Goal: Information Seeking & Learning: Learn about a topic

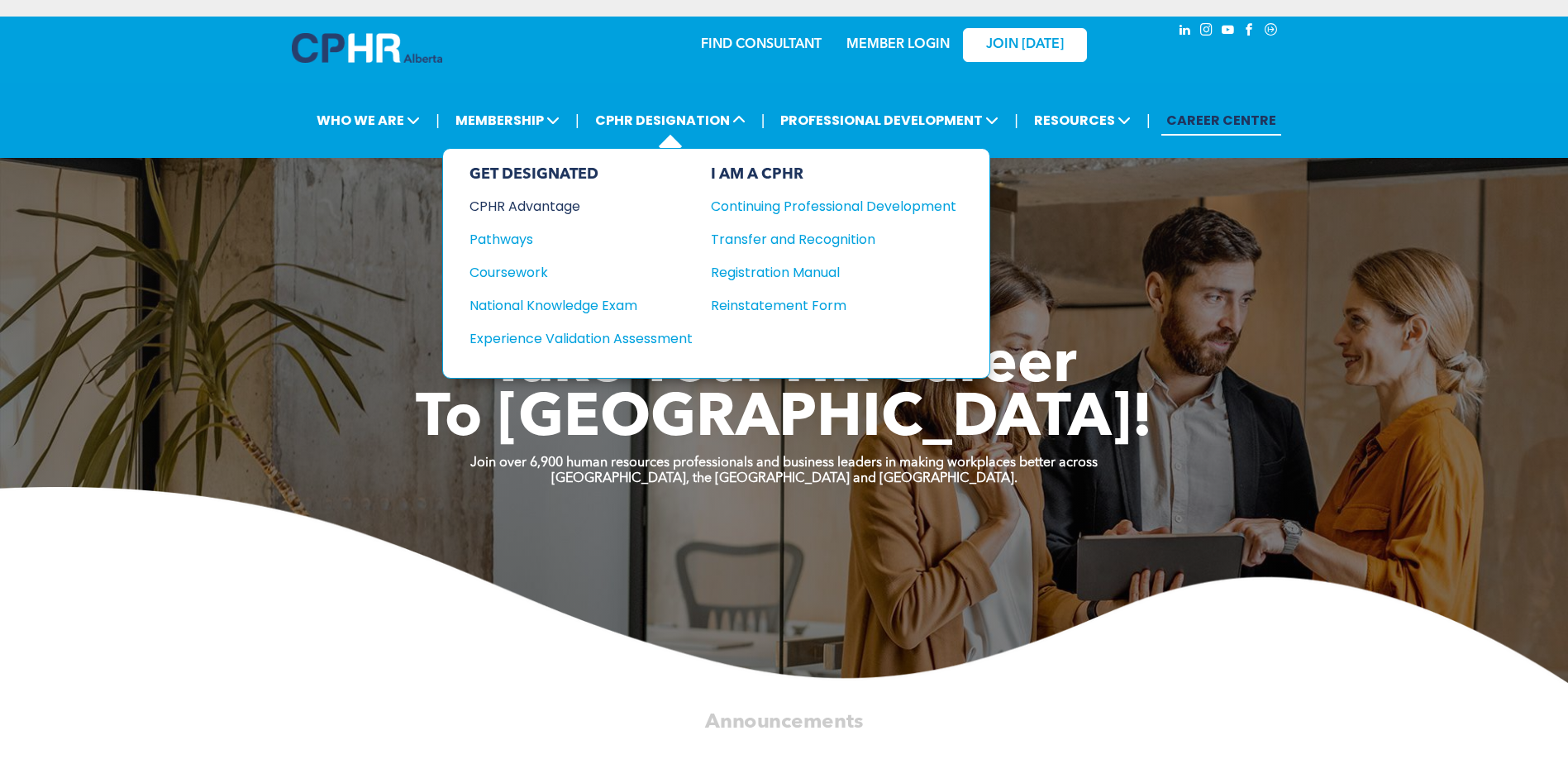
click at [515, 207] on div "CPHR Advantage" at bounding box center [570, 206] width 201 height 21
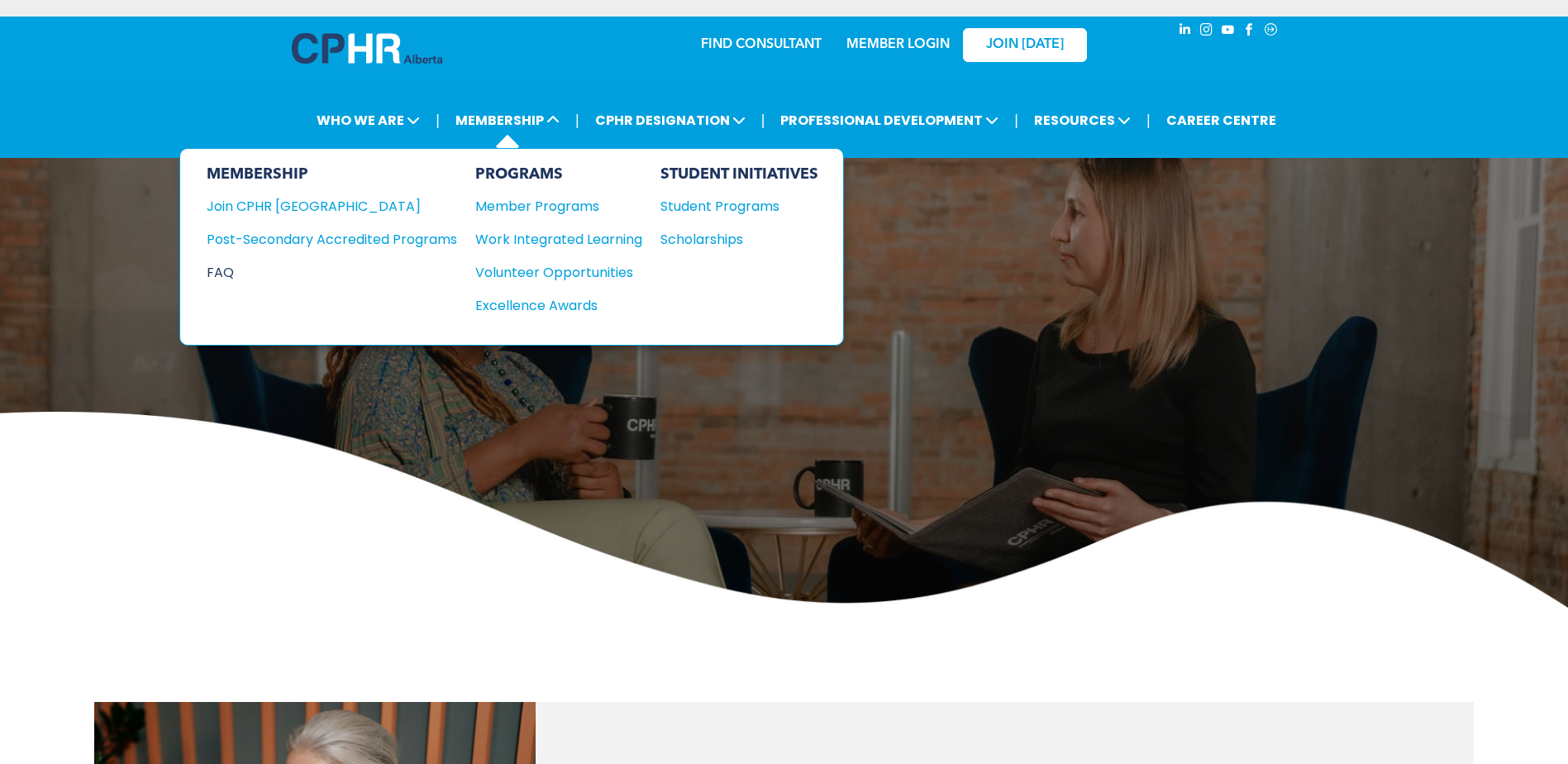
click at [224, 266] on div "FAQ" at bounding box center [319, 272] width 226 height 21
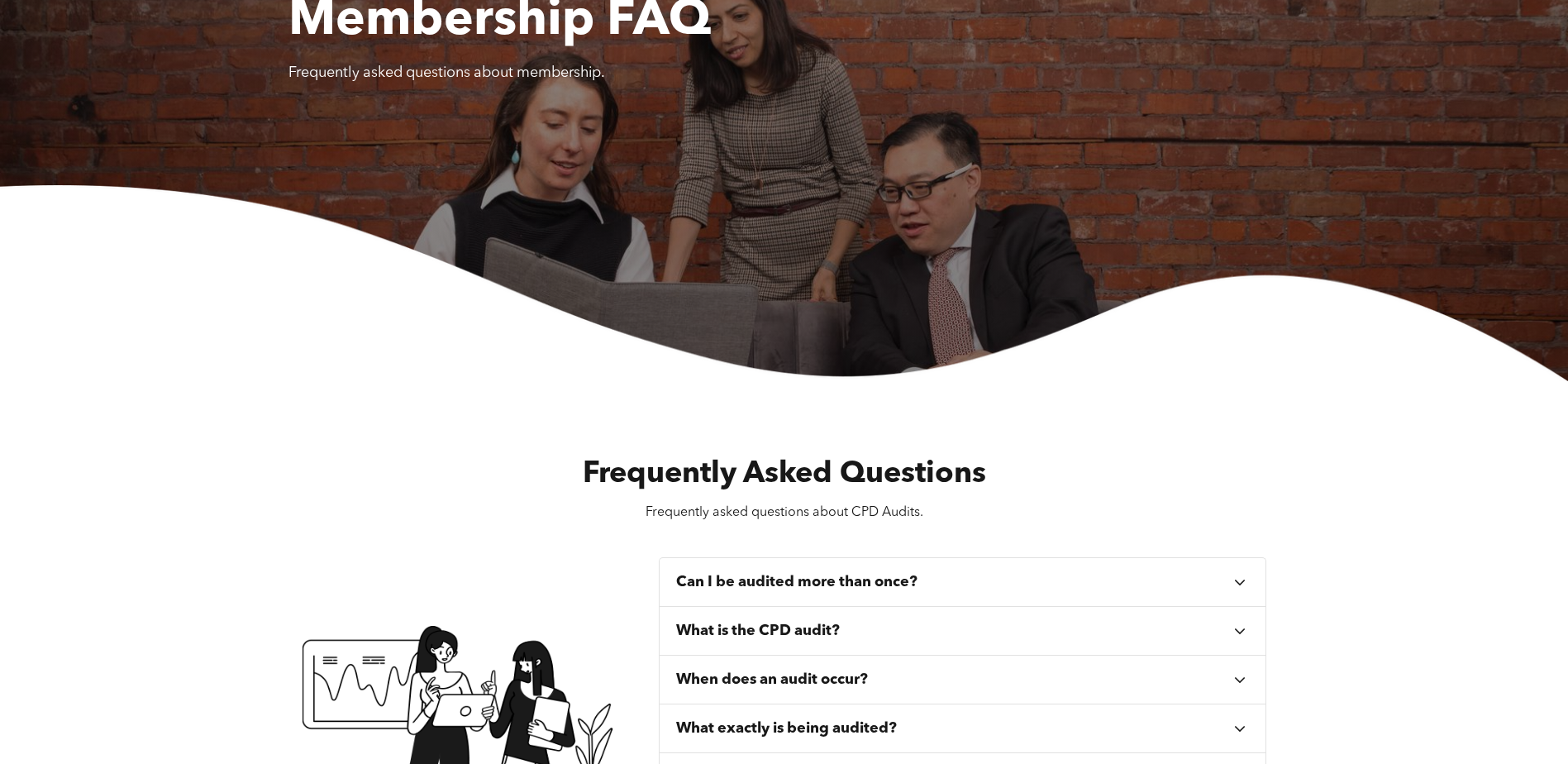
scroll to position [34, 0]
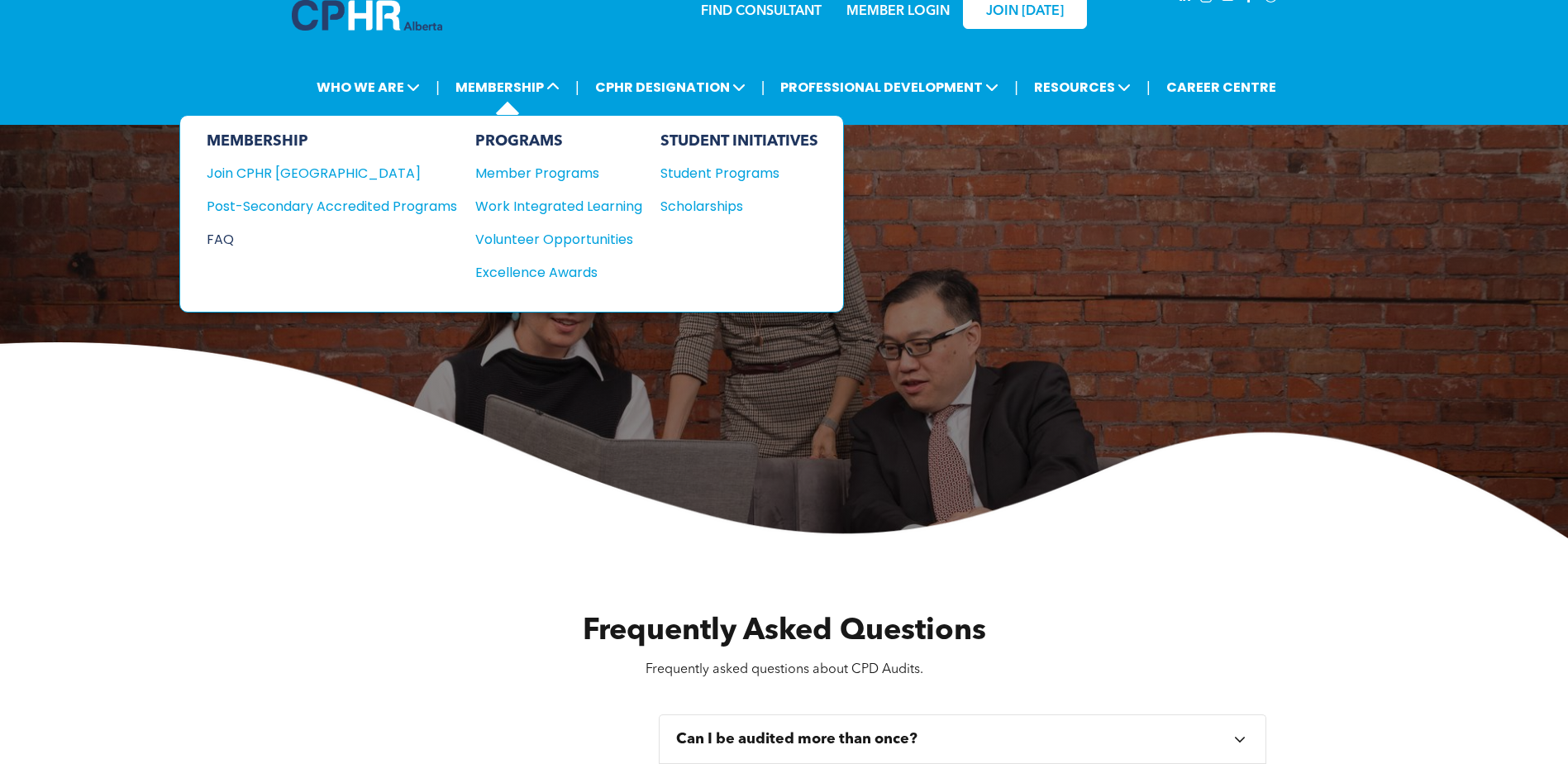
click at [226, 234] on div "FAQ" at bounding box center [319, 239] width 226 height 21
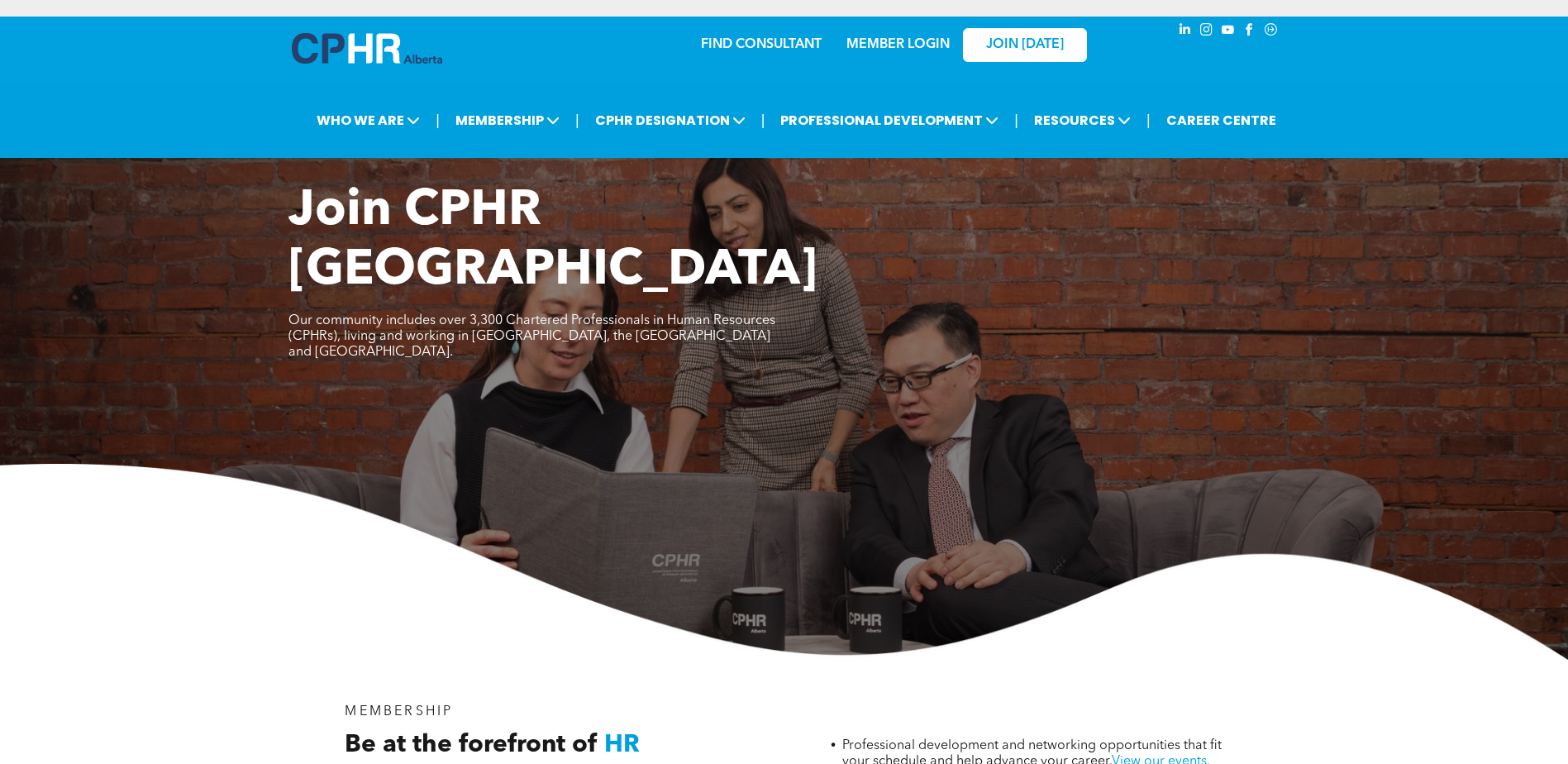
click at [892, 54] on div "MEMBER LOGIN" at bounding box center [862, 43] width 152 height 52
click at [892, 48] on link "MEMBER LOGIN" at bounding box center [898, 44] width 103 height 13
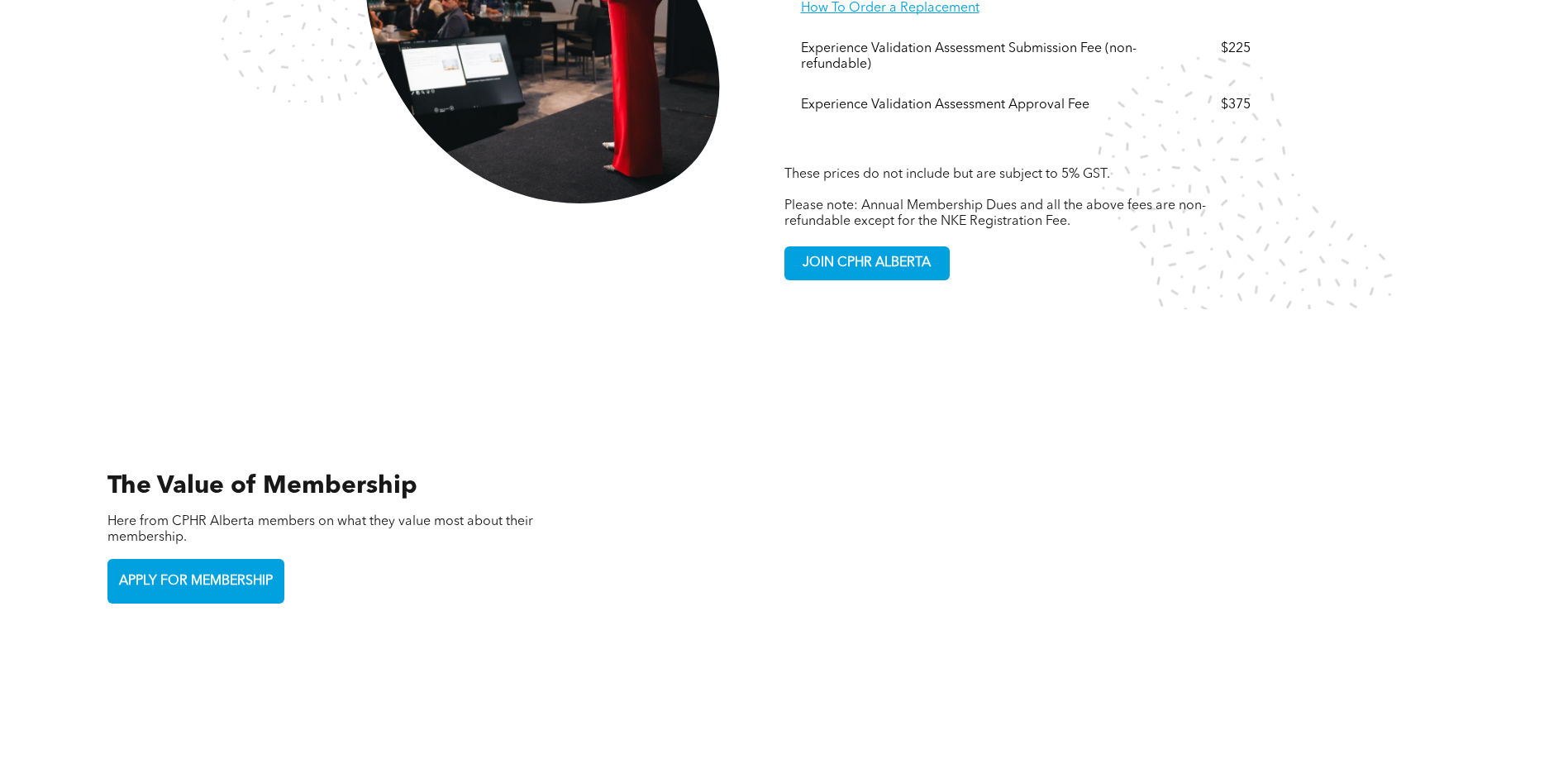
scroll to position [3746, 0]
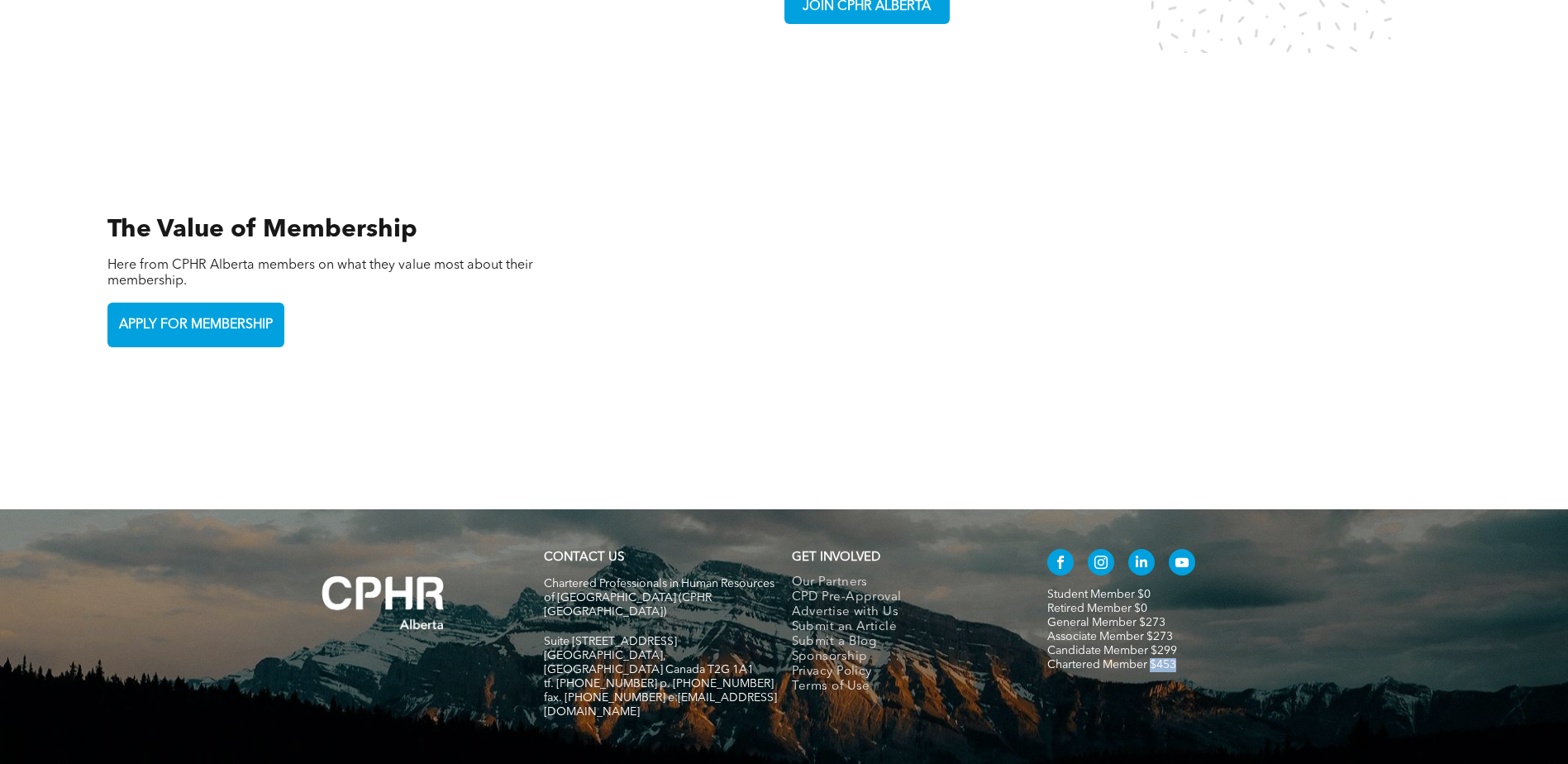
drag, startPoint x: 1187, startPoint y: 599, endPoint x: 1154, endPoint y: 599, distance: 33.0
click at [1154, 659] on p "Chartered Member $453" at bounding box center [1163, 665] width 233 height 14
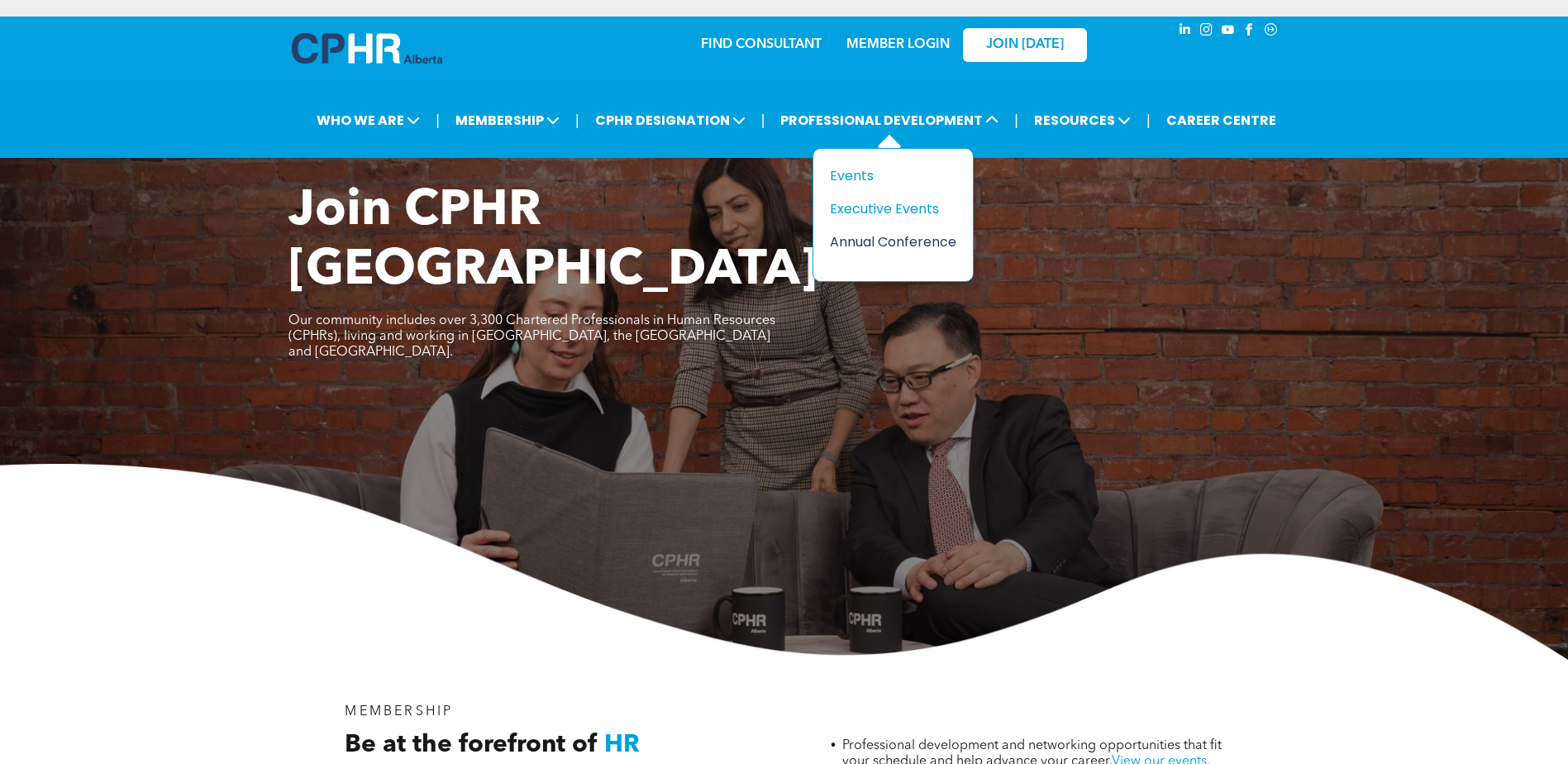
click at [857, 236] on div "Annual Conference" at bounding box center [887, 242] width 114 height 21
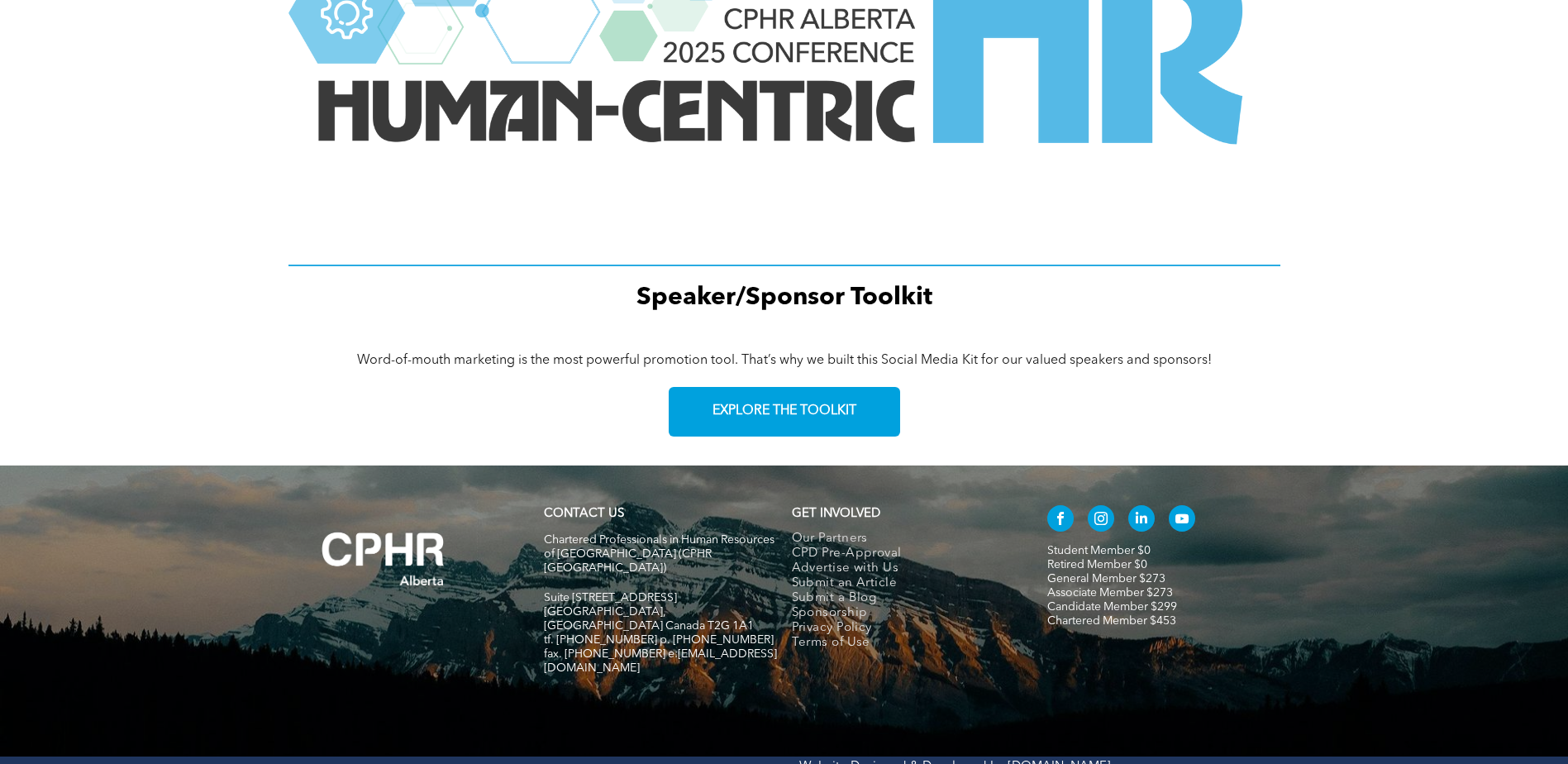
scroll to position [2210, 0]
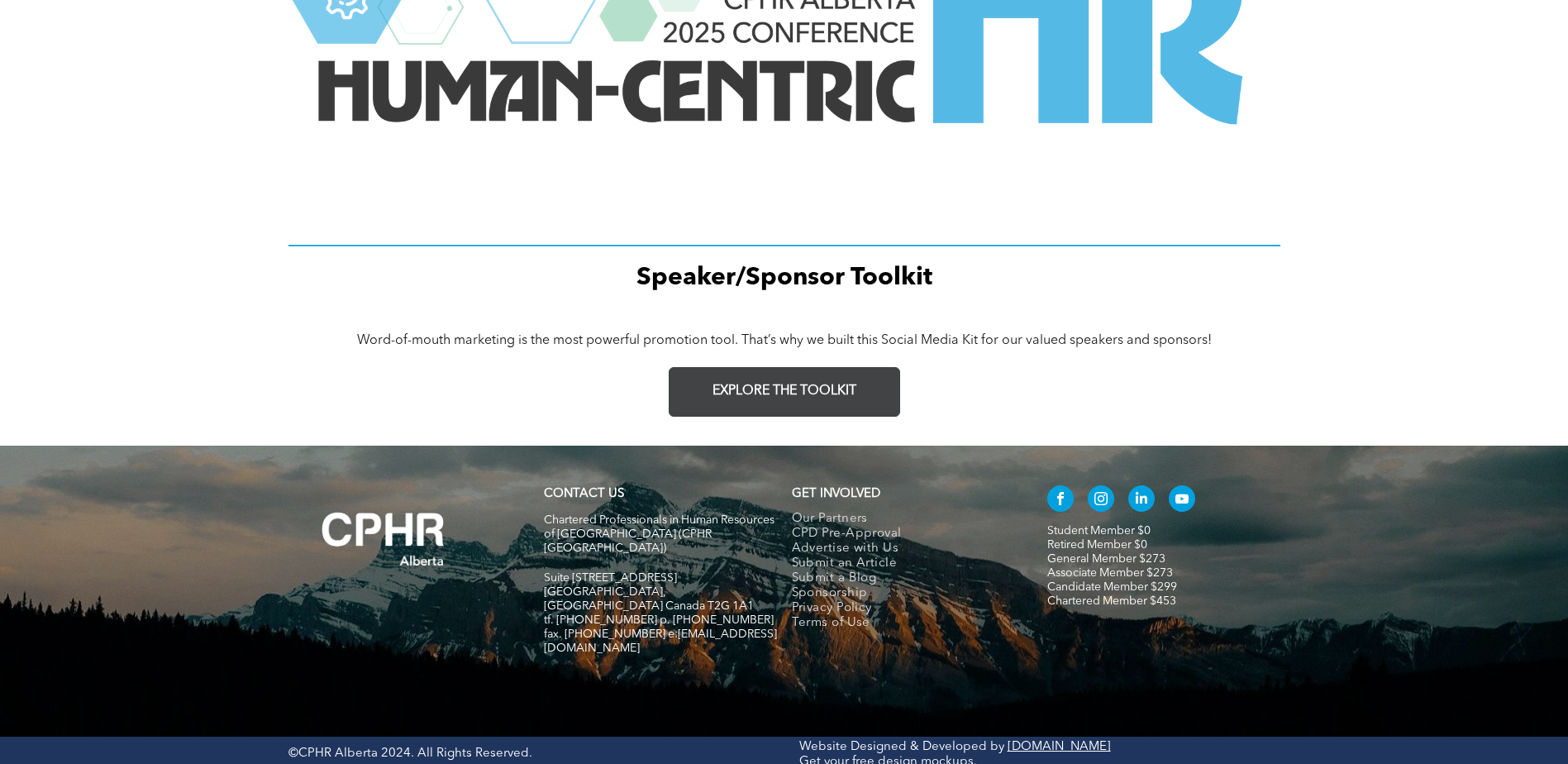
click at [781, 383] on span "EXPLORE THE TOOLKIT" at bounding box center [784, 391] width 144 height 16
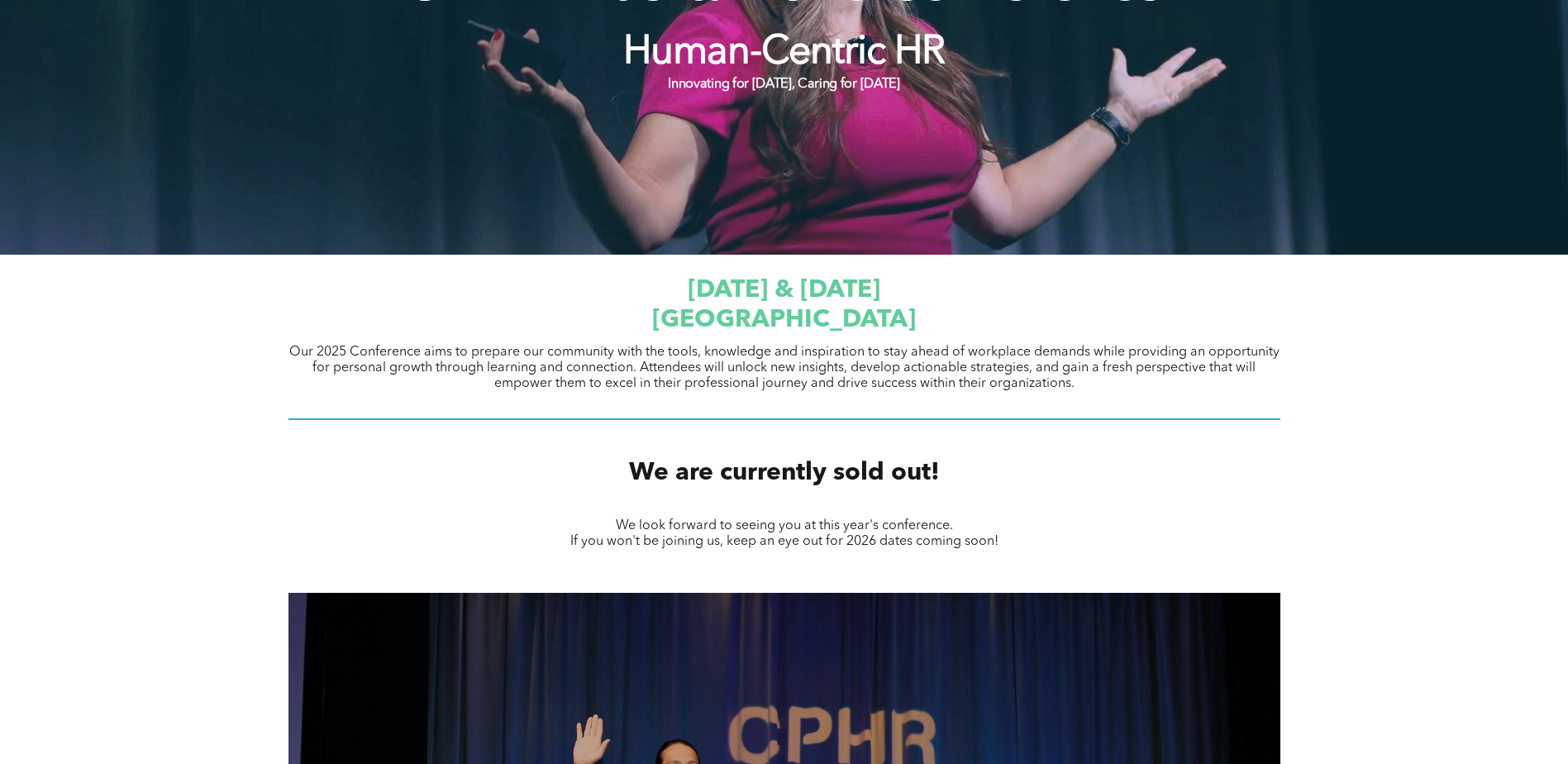
scroll to position [0, 0]
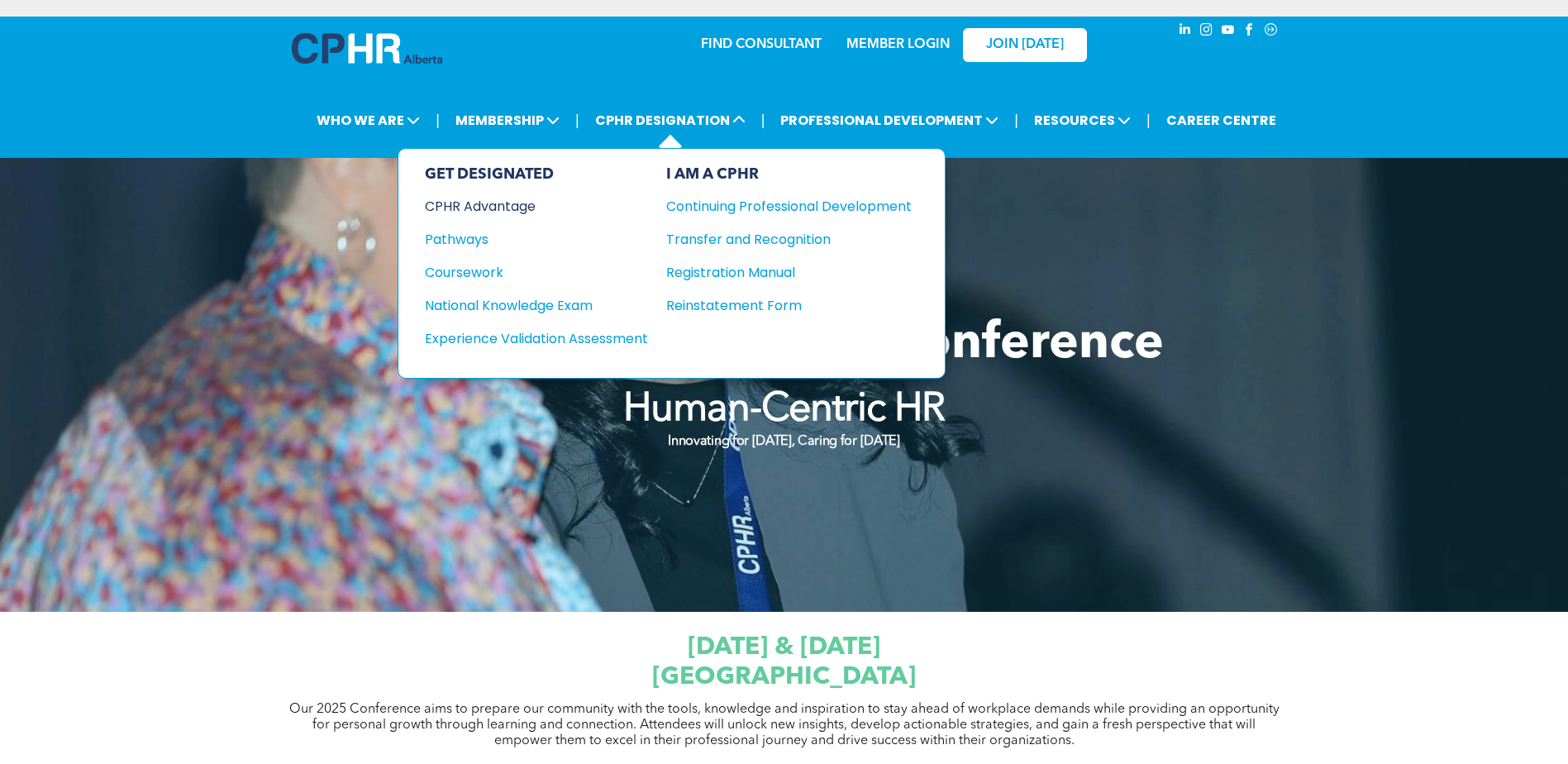
click at [441, 198] on div "CPHR Advantage" at bounding box center [525, 206] width 201 height 21
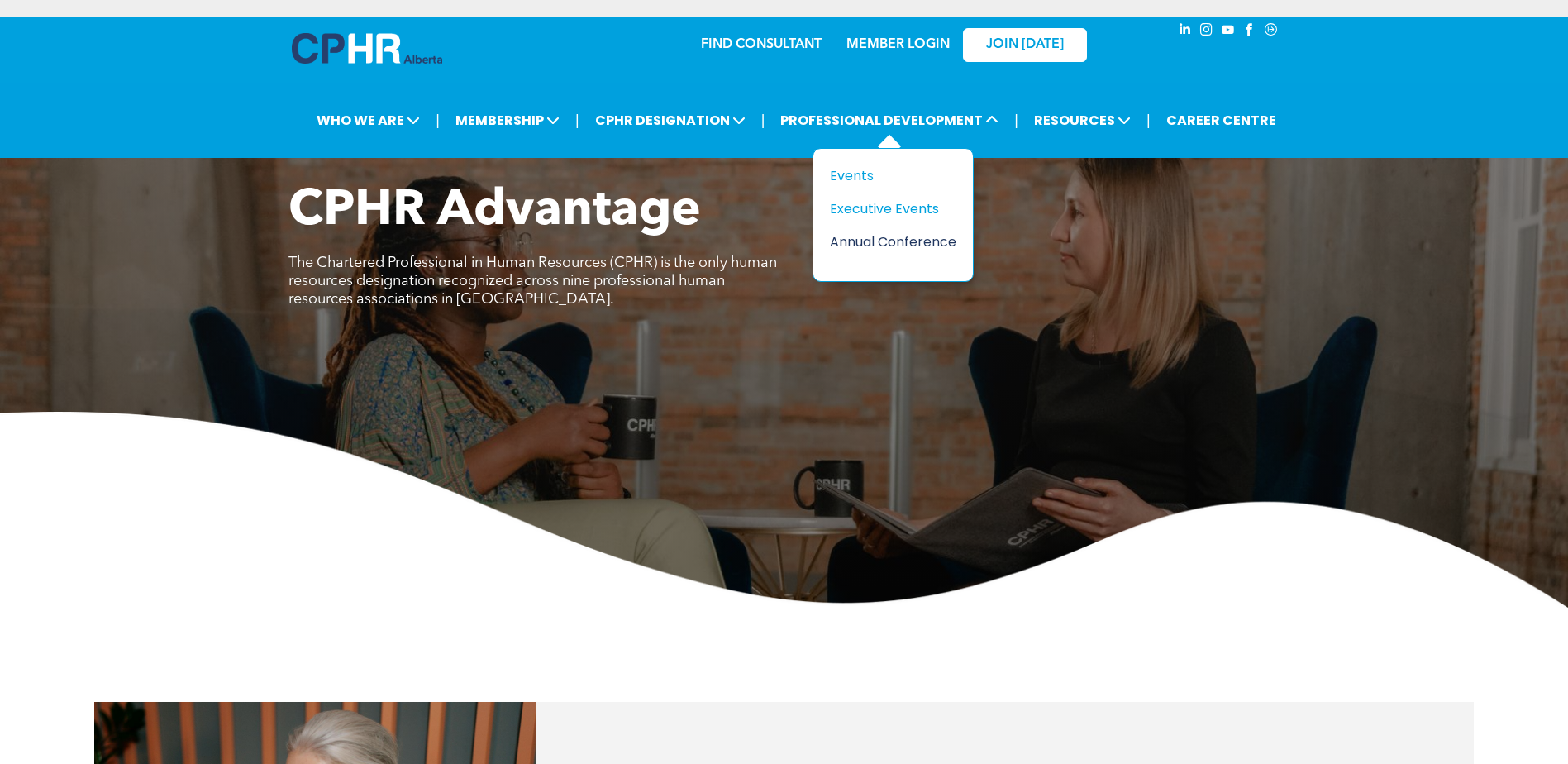
click at [871, 243] on div "Annual Conference" at bounding box center [887, 242] width 114 height 21
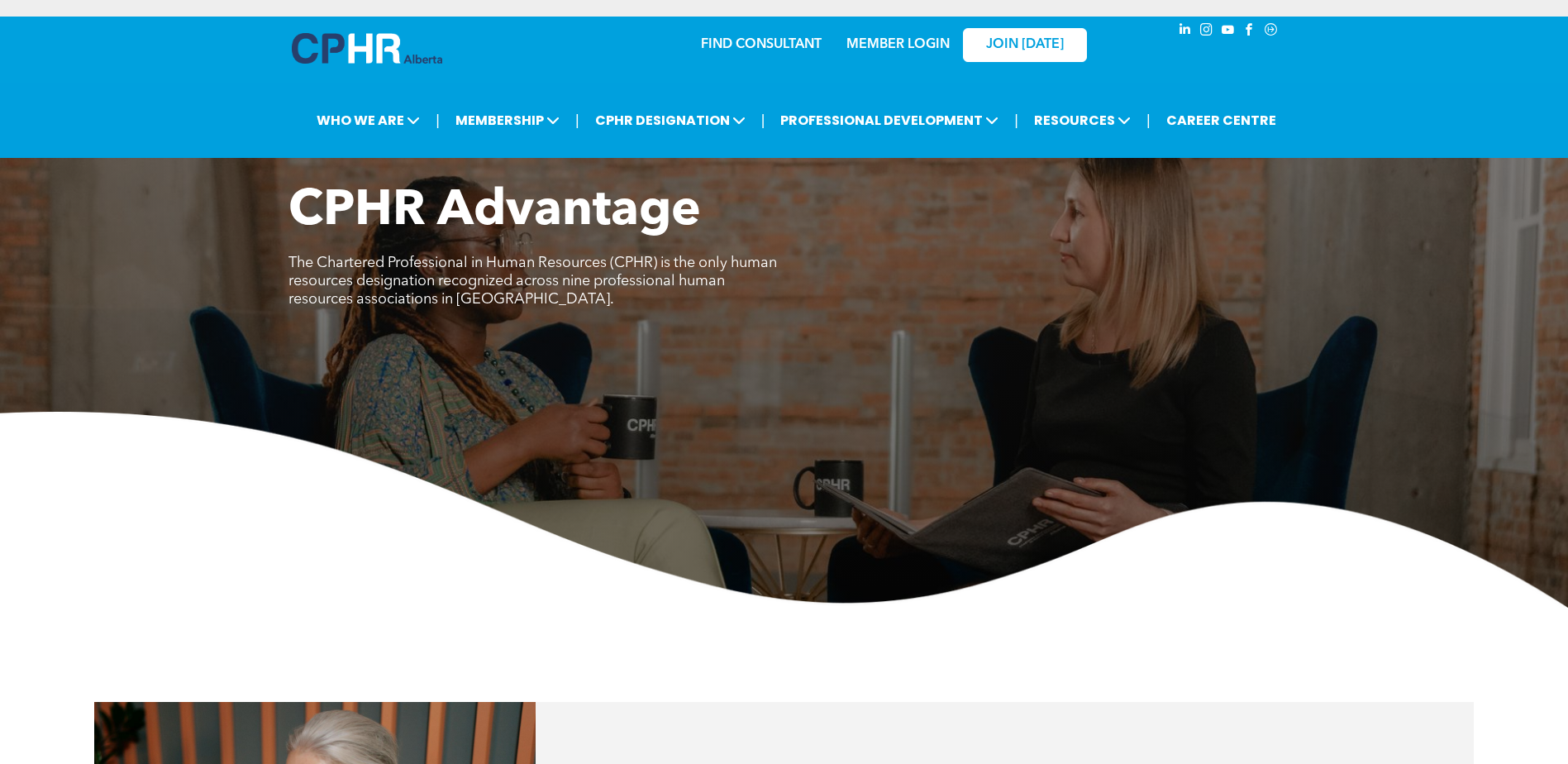
drag, startPoint x: 351, startPoint y: 47, endPoint x: 343, endPoint y: 38, distance: 12.0
click at [351, 44] on img at bounding box center [367, 48] width 151 height 31
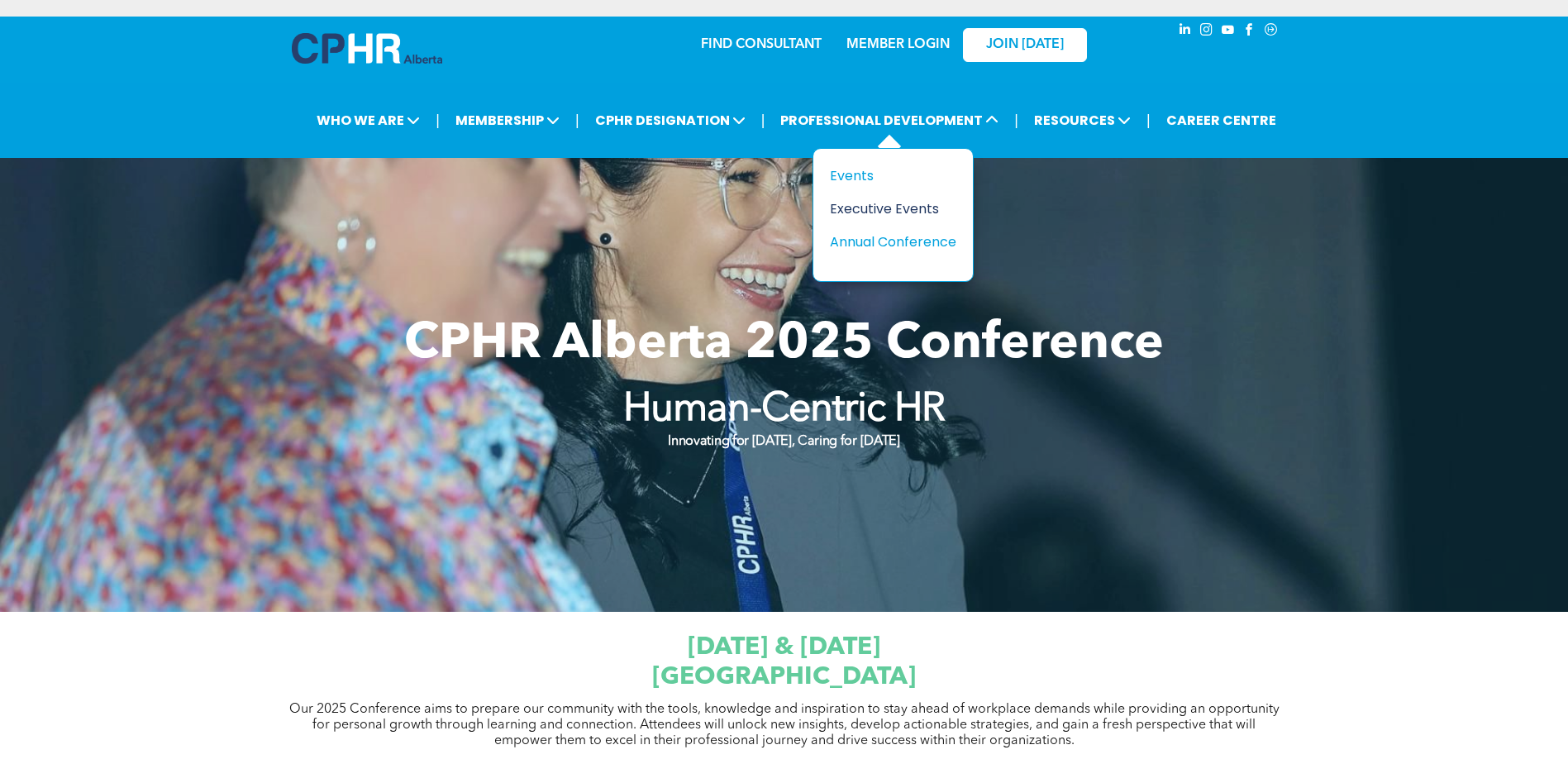
click at [852, 216] on div "Executive Events" at bounding box center [887, 208] width 114 height 21
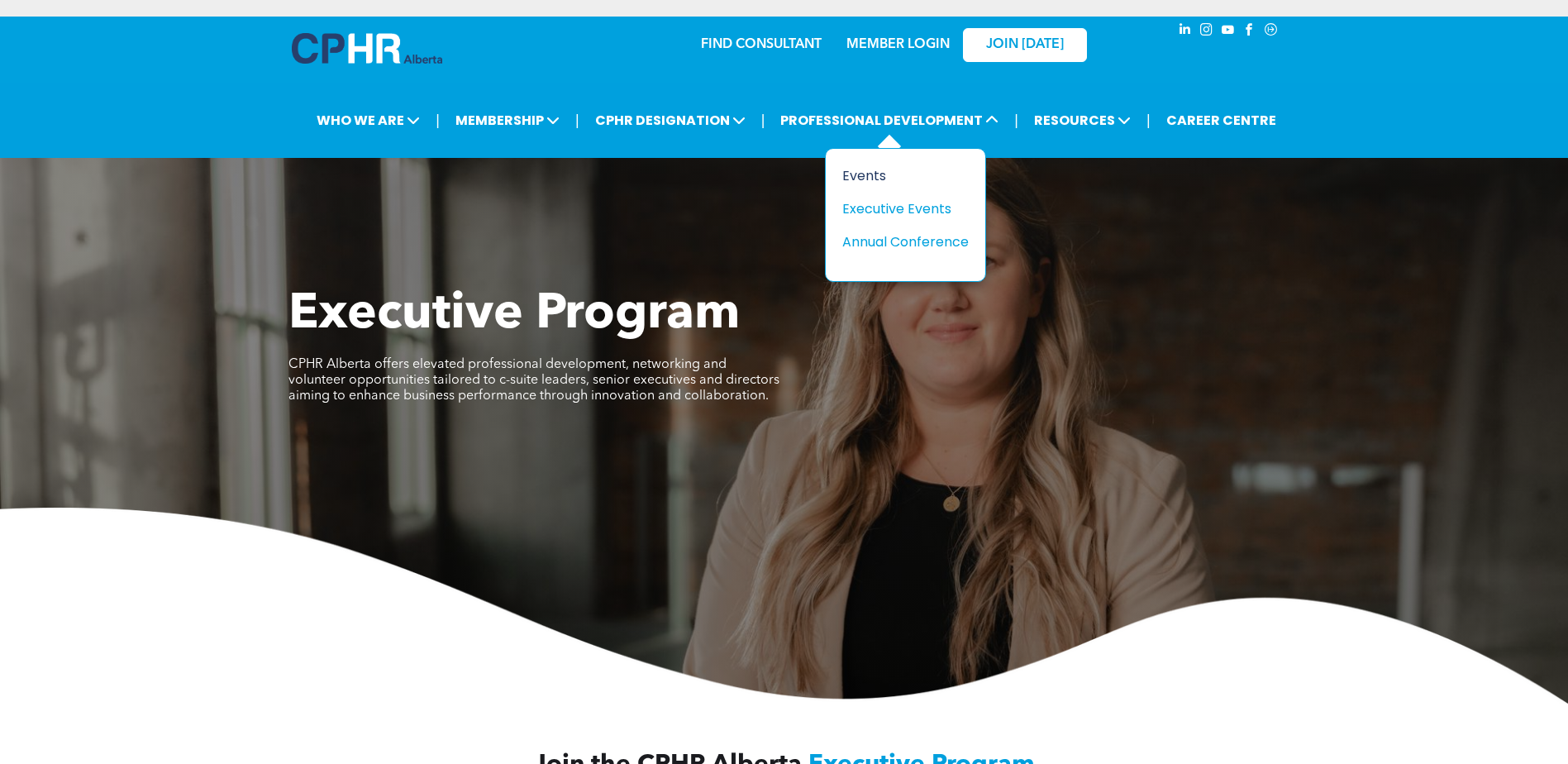
click at [874, 177] on div "Events" at bounding box center [900, 175] width 114 height 21
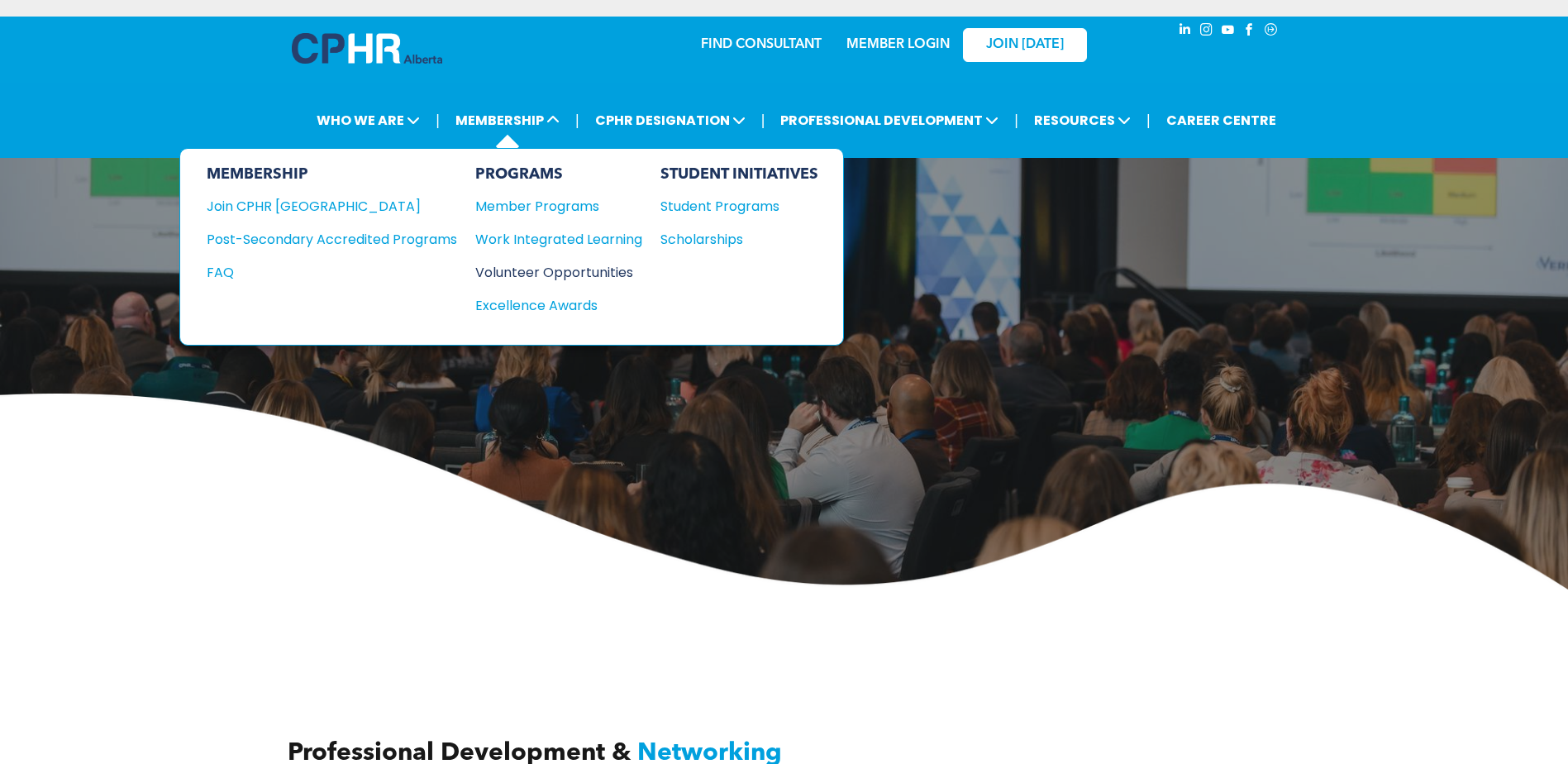
click at [530, 270] on div "Volunteer Opportunities" at bounding box center [550, 272] width 151 height 21
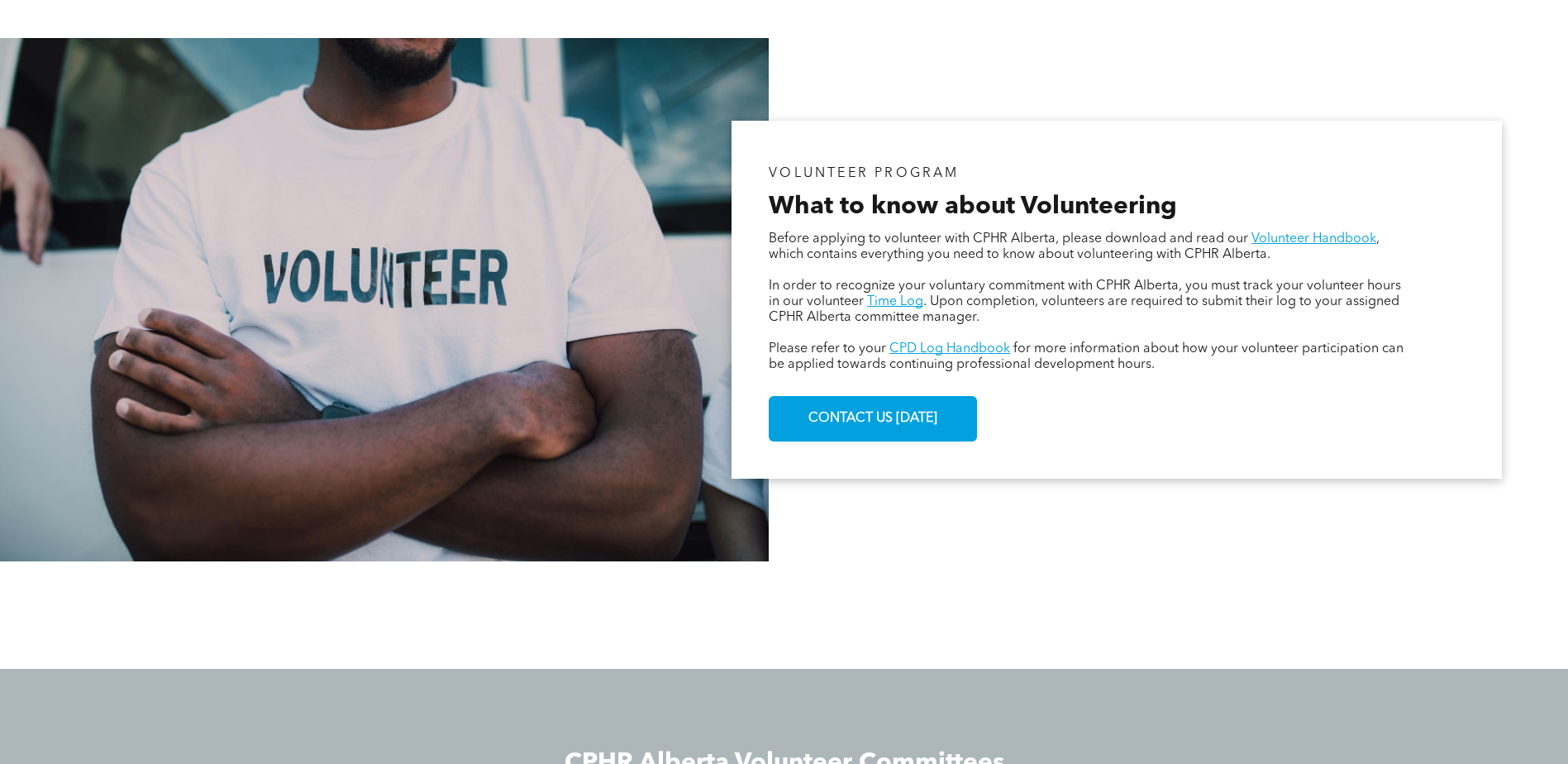
scroll to position [931, 0]
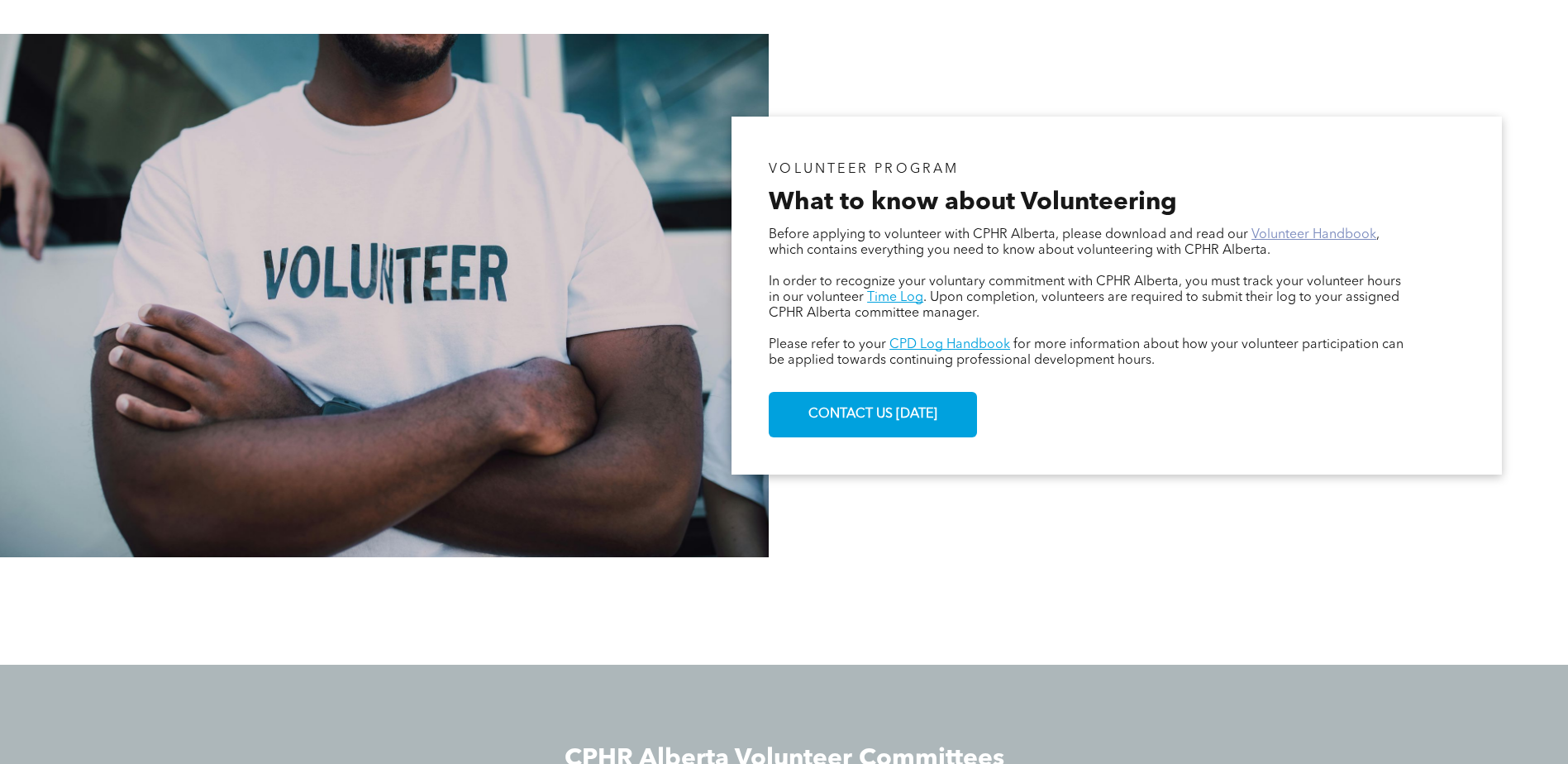
click at [1277, 238] on link "Volunteer Handbook" at bounding box center [1314, 234] width 125 height 13
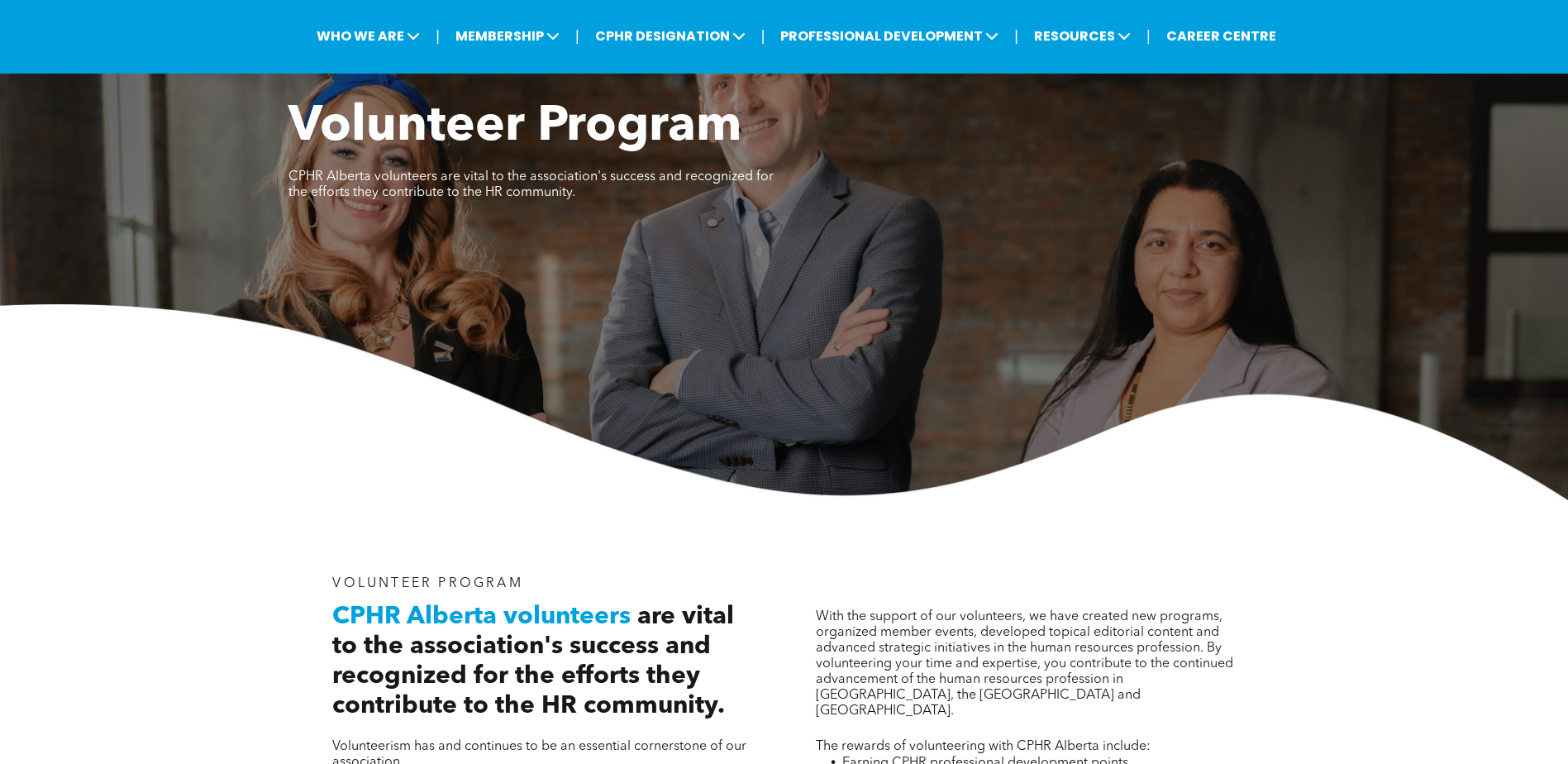
scroll to position [83, 0]
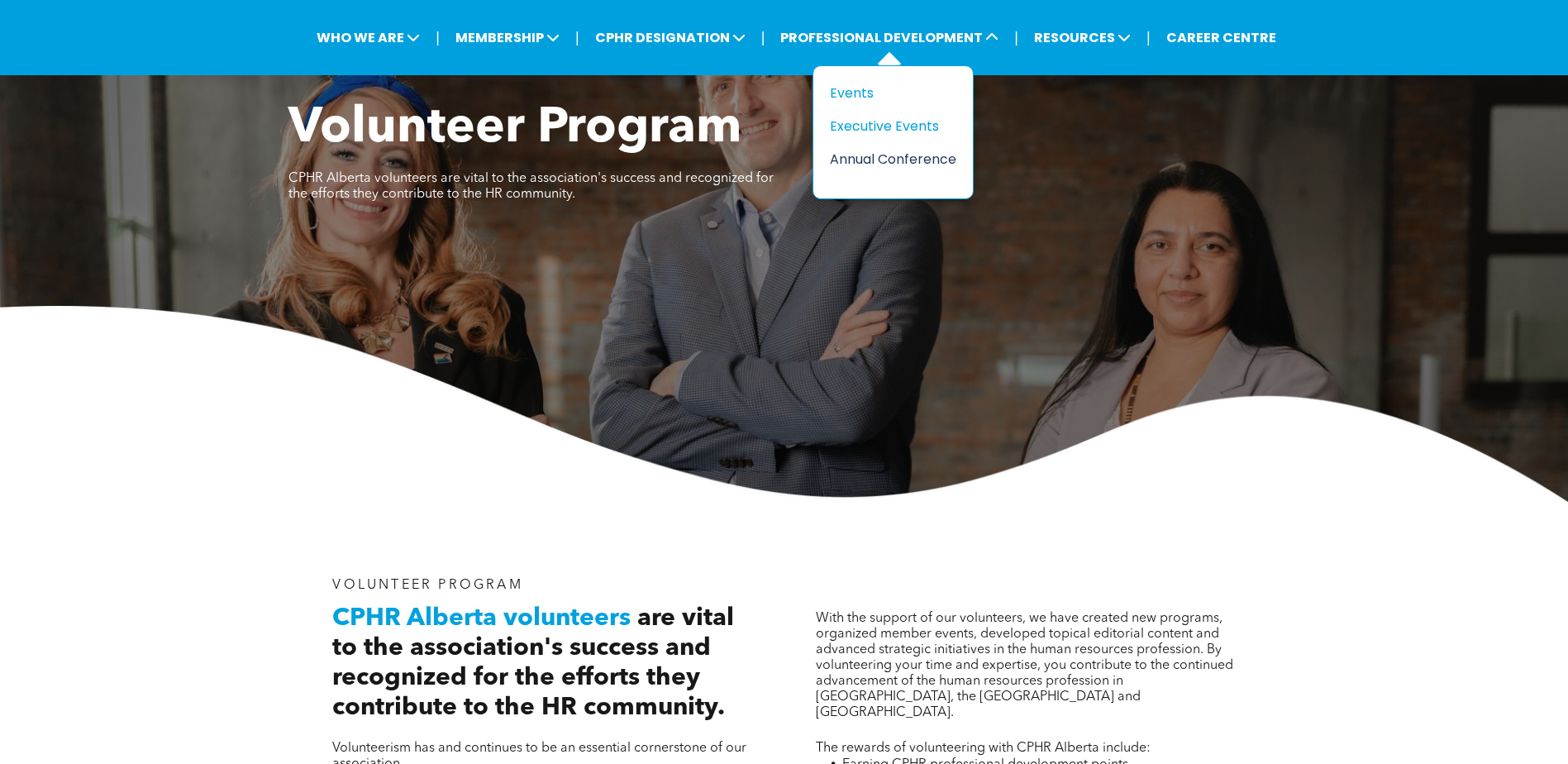
click at [868, 157] on div "Annual Conference" at bounding box center [887, 159] width 114 height 21
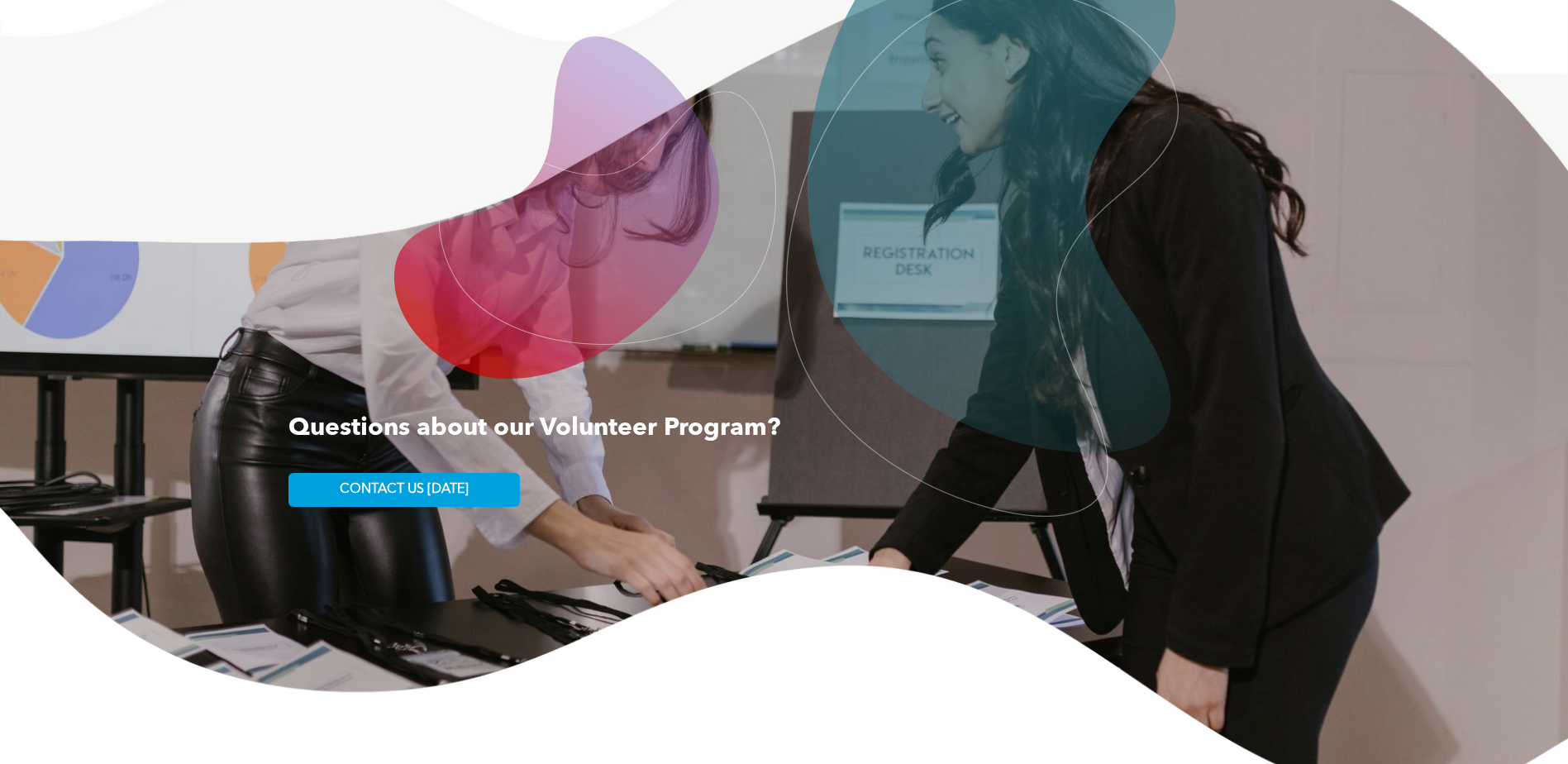
scroll to position [2236, 0]
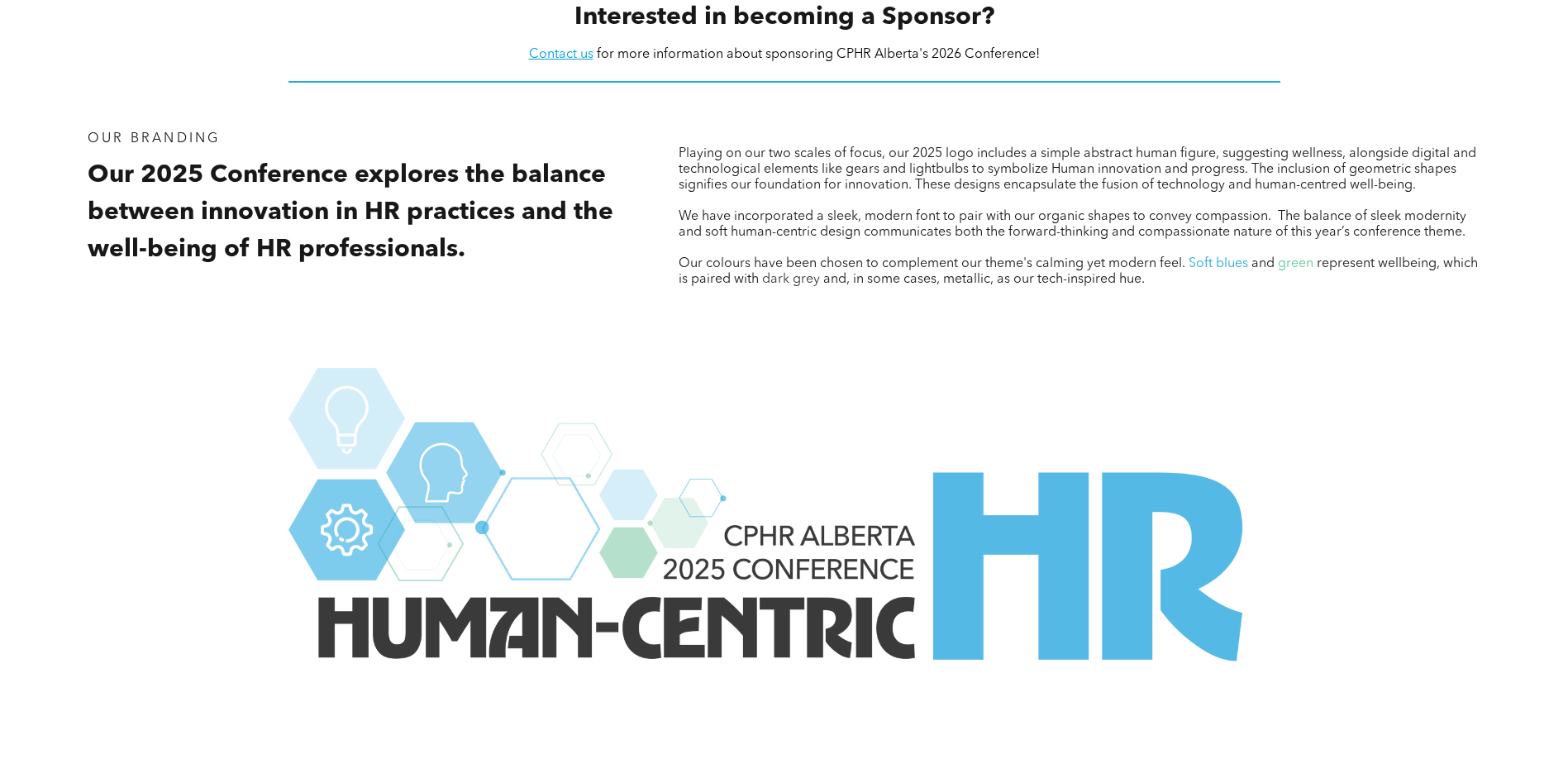
scroll to position [1984, 0]
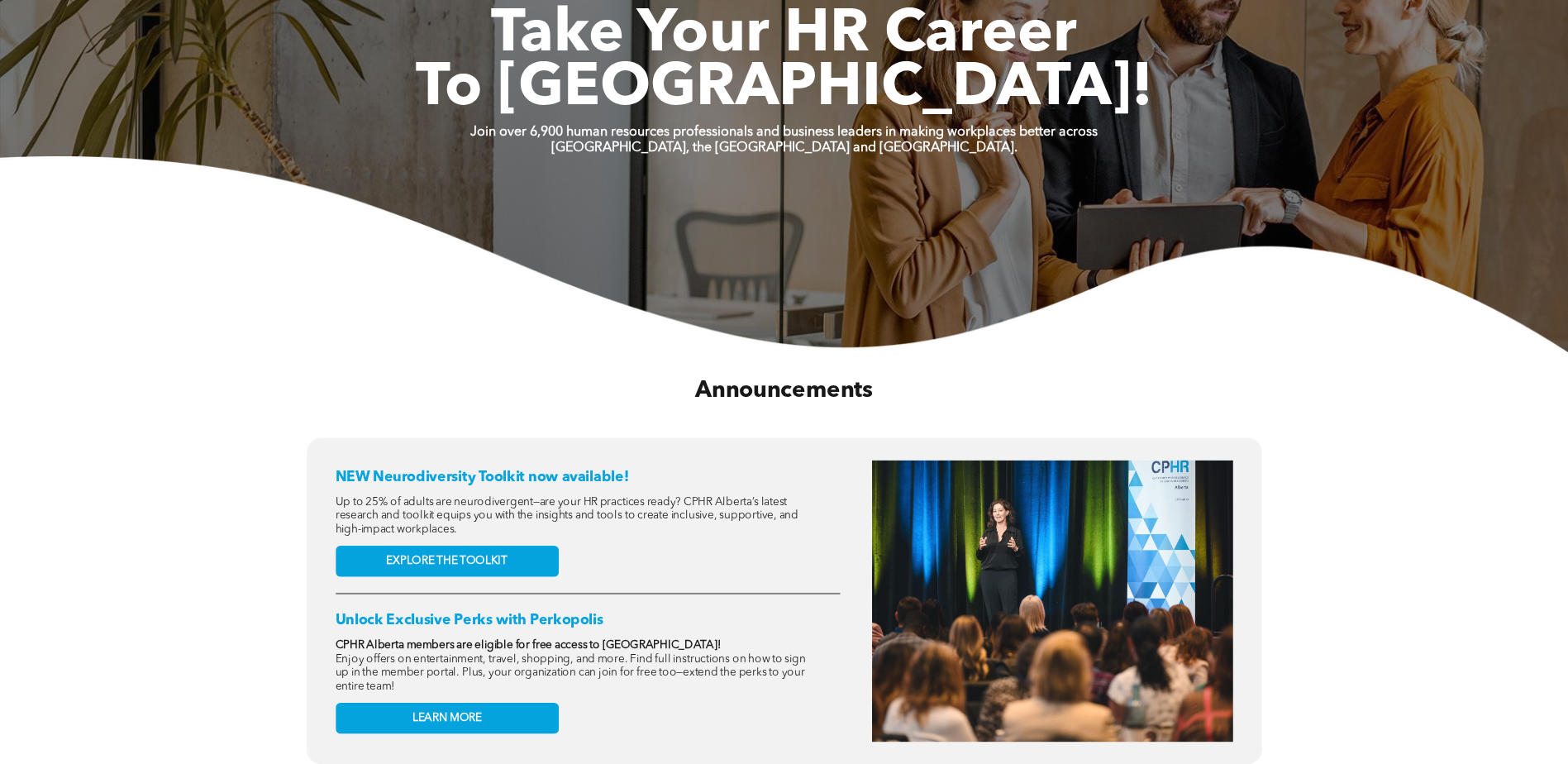
scroll to position [3022, 0]
